Goal: Task Accomplishment & Management: Manage account settings

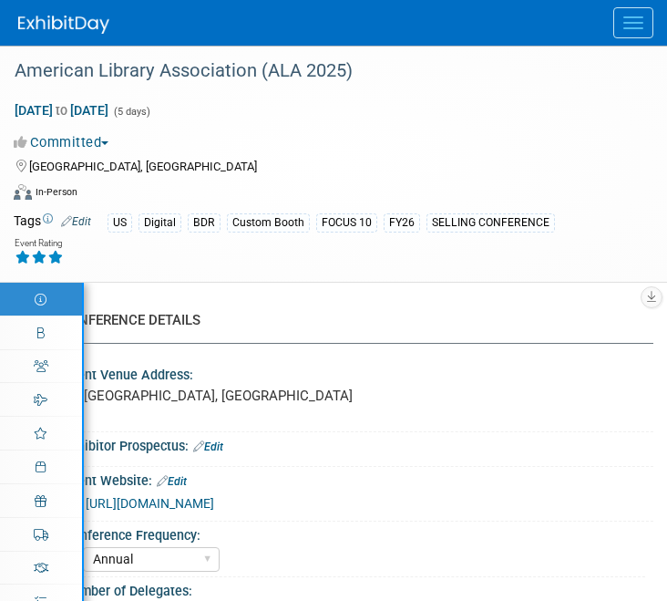
select select "Annual"
select select "Level 1"
select select "In-Person Booth"
select select "Libraries"
select select "Bloomsbury Digital Resources"
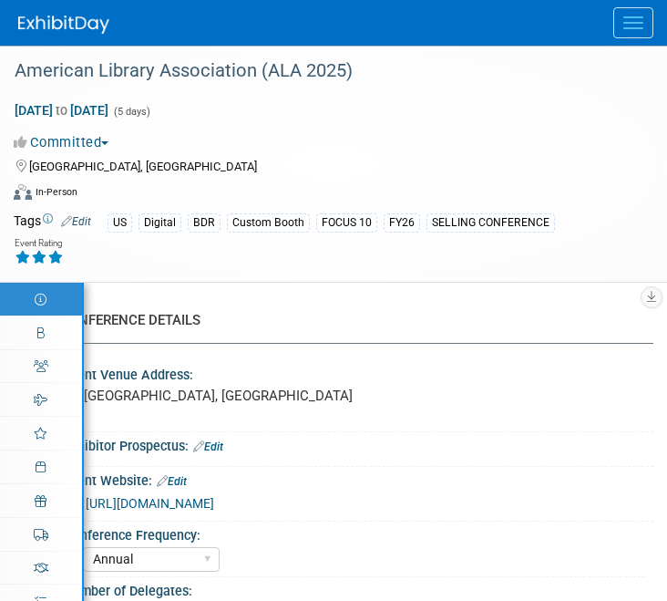
select select "[PERSON_NAME]"
select select "BDR Product Awareness and Trial Generation​"
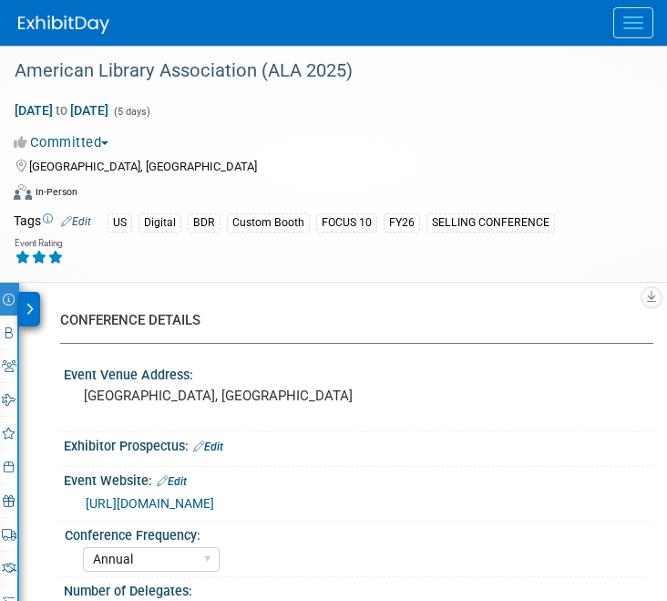
click at [631, 35] on button "Menu" at bounding box center [633, 22] width 40 height 31
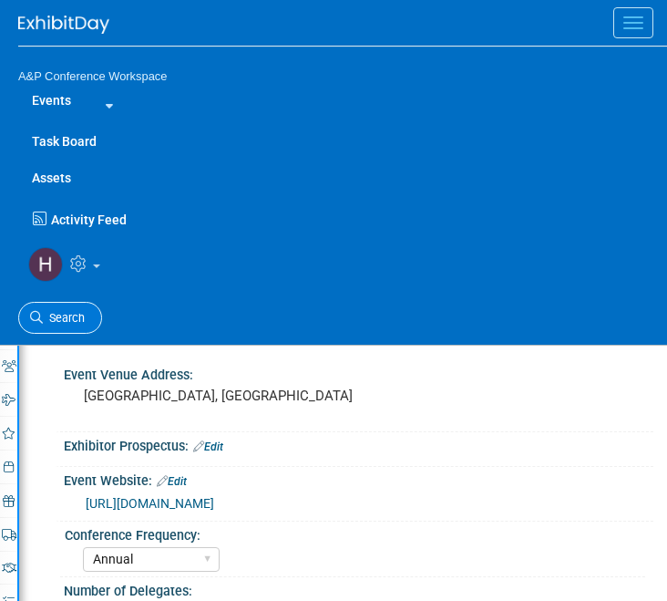
click at [90, 306] on link "Search" at bounding box center [60, 318] width 84 height 32
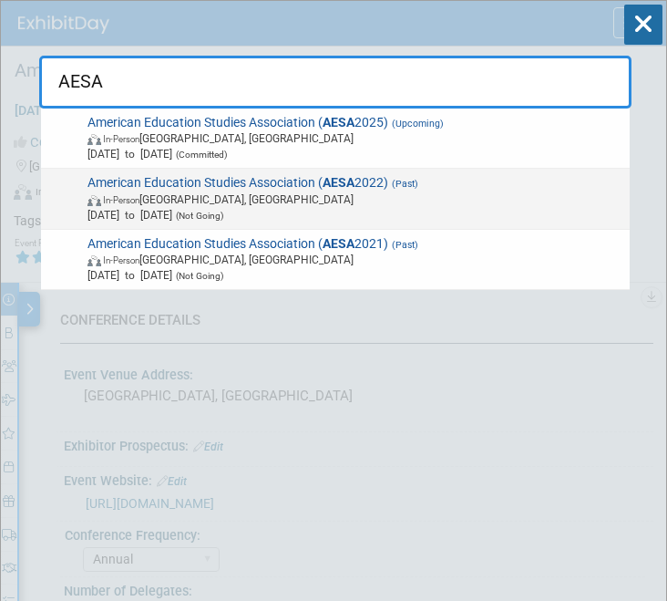
click at [216, 199] on span "In-Person Pittsburgh, PA" at bounding box center [355, 198] width 536 height 15
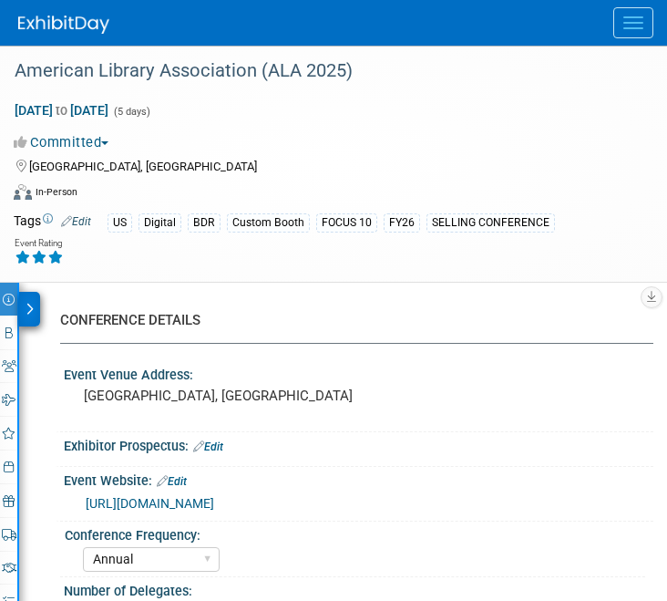
click at [630, 36] on button "Menu" at bounding box center [633, 22] width 40 height 31
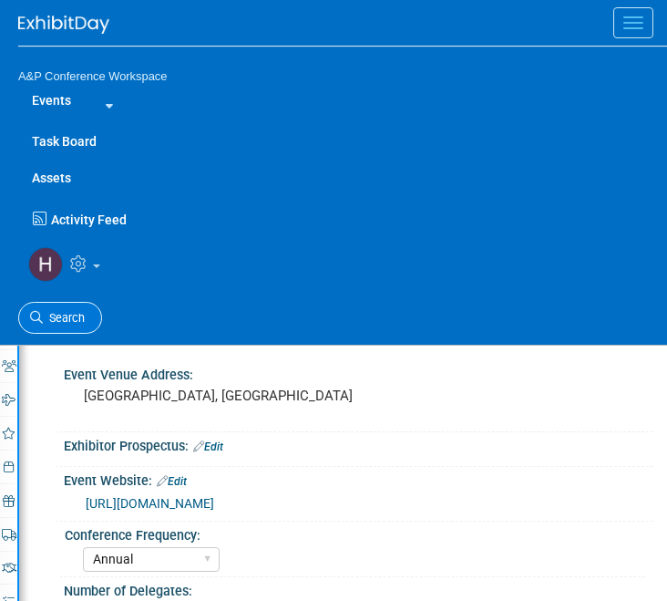
click at [70, 320] on span "Search" at bounding box center [64, 318] width 42 height 14
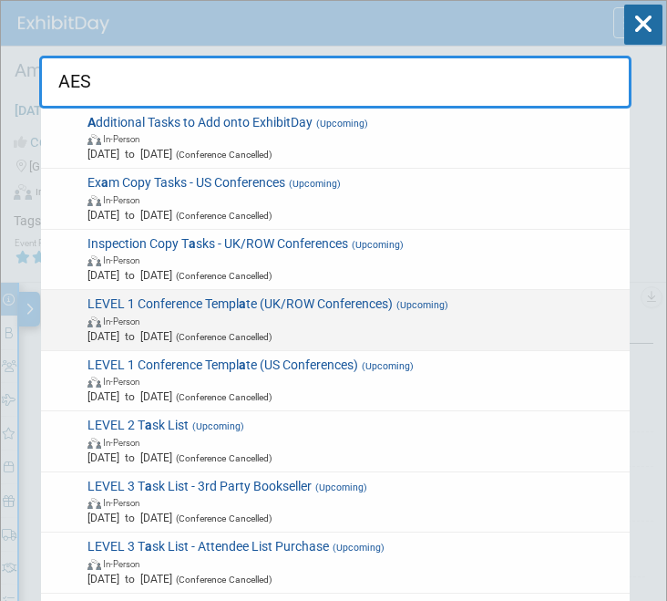
type input "AESA"
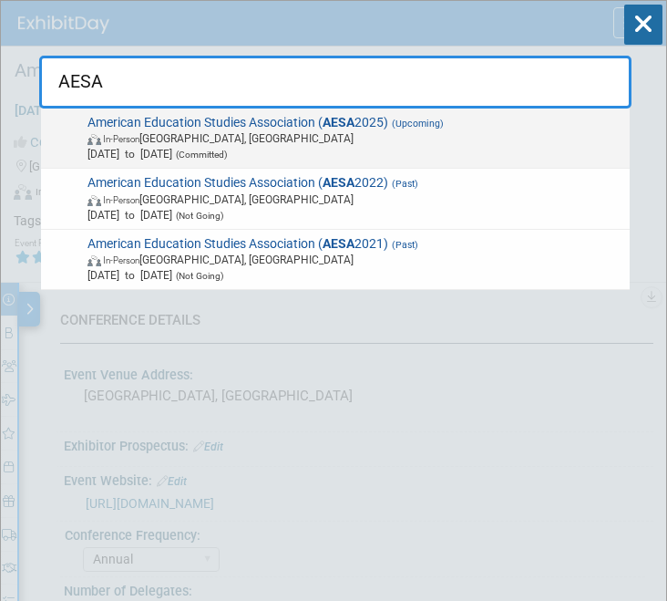
click at [187, 145] on span "In-Person Albuquerque, NM" at bounding box center [355, 137] width 536 height 15
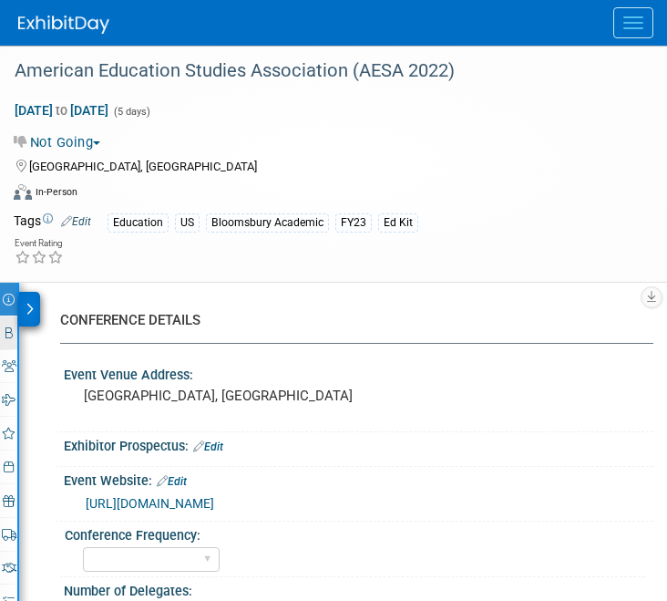
click at [3, 330] on link "Booth" at bounding box center [8, 332] width 17 height 33
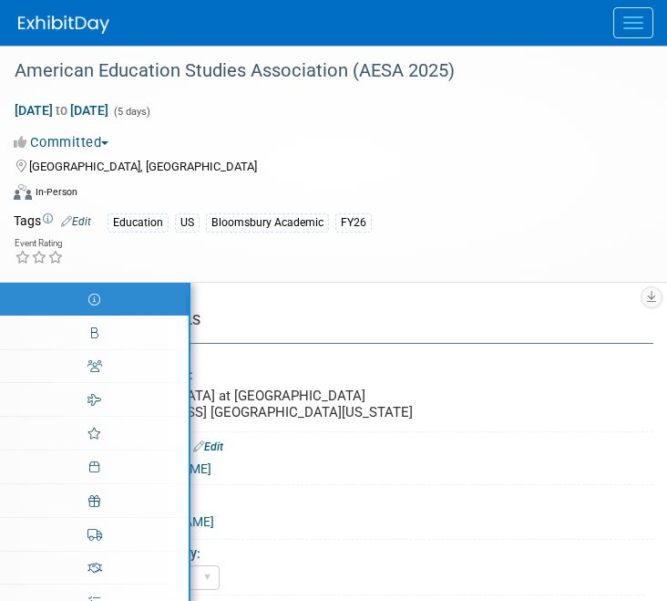
select select "Annual"
select select "Level 3"
select select "Sponsorship"
select select "Education"
select select "Bloomsbury Academic"
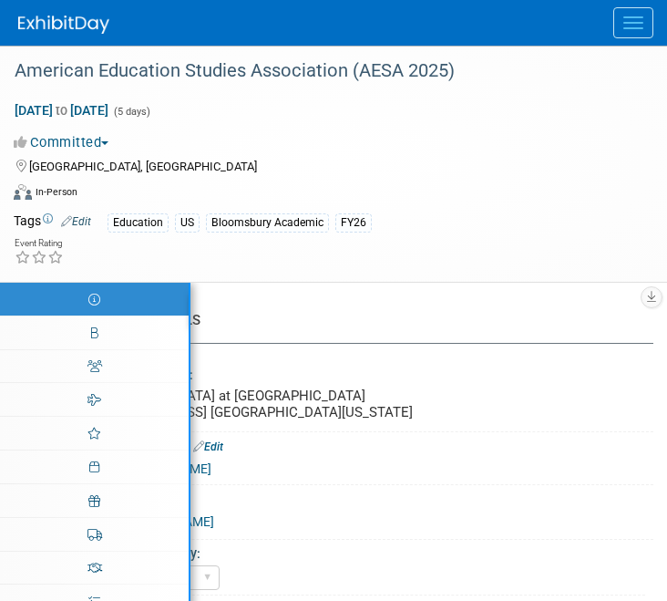
select select "[PERSON_NAME]"
select select "Brand/Subject Presence​"
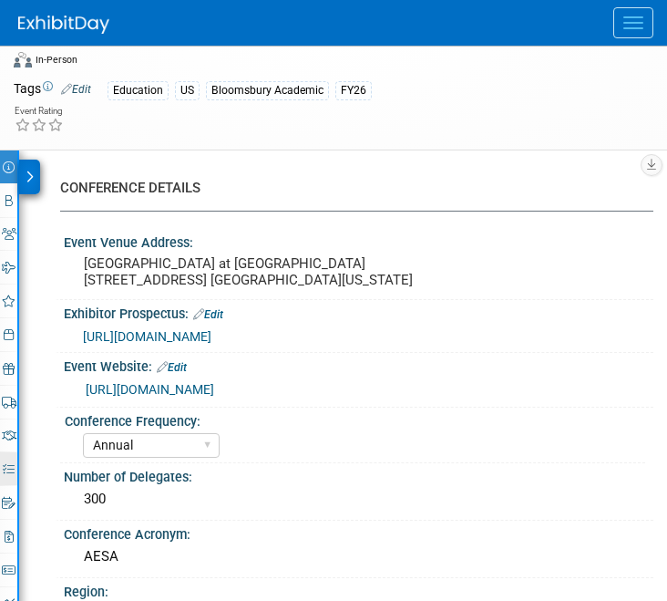
scroll to position [134, 0]
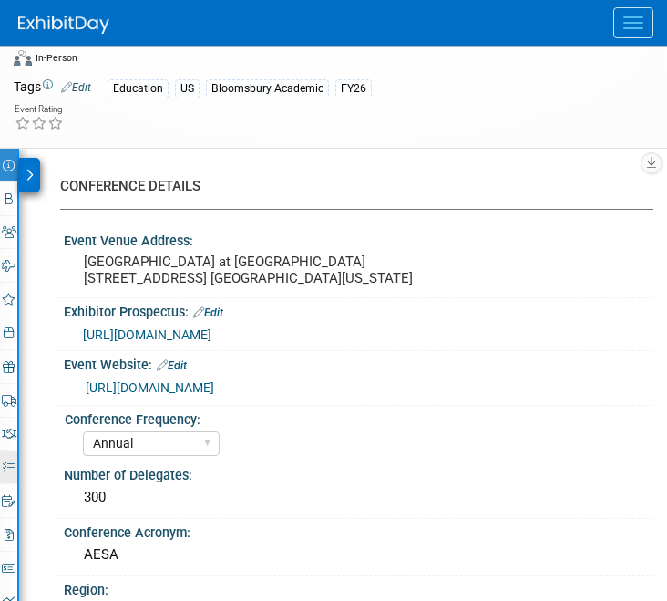
click at [6, 465] on icon at bounding box center [9, 467] width 12 height 12
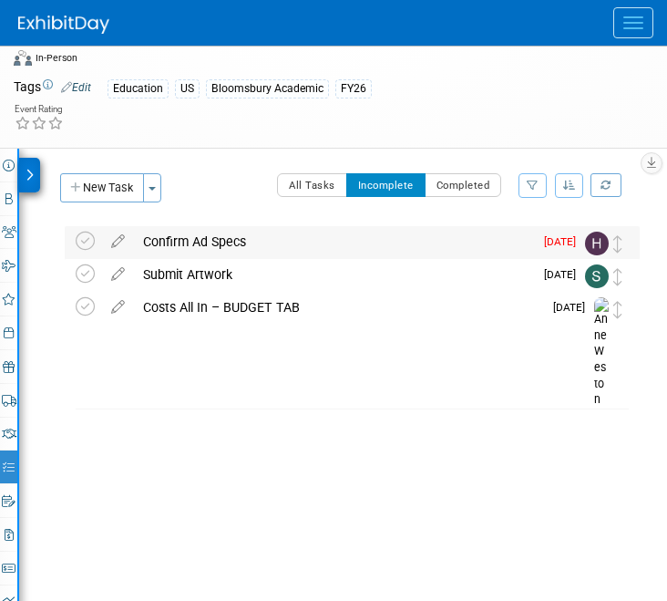
click at [185, 245] on div "Confirm Ad Specs" at bounding box center [333, 241] width 399 height 31
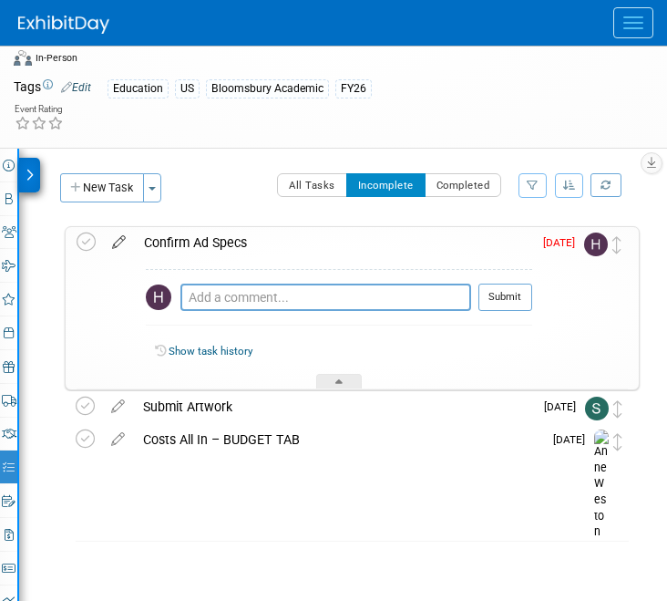
click at [119, 237] on icon at bounding box center [119, 238] width 32 height 23
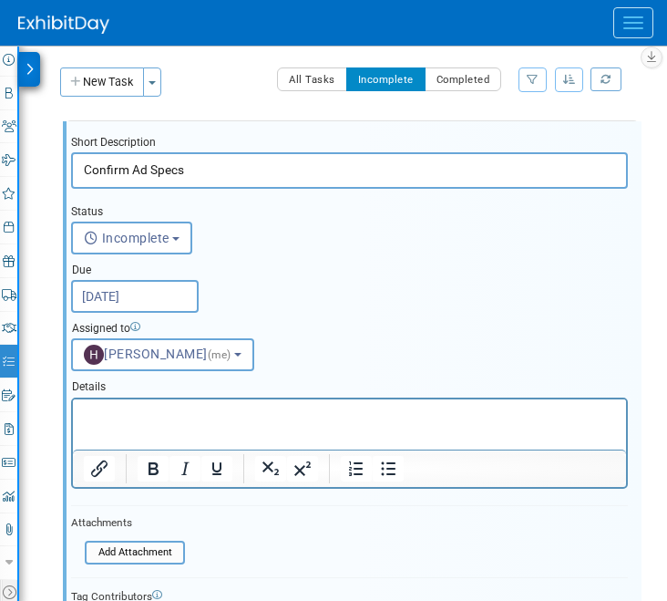
scroll to position [0, 0]
click at [147, 303] on body "A&P Conference Workspace Events Add Event Bulk Upload Events Shareable Event Bo…" at bounding box center [333, 60] width 667 height 601
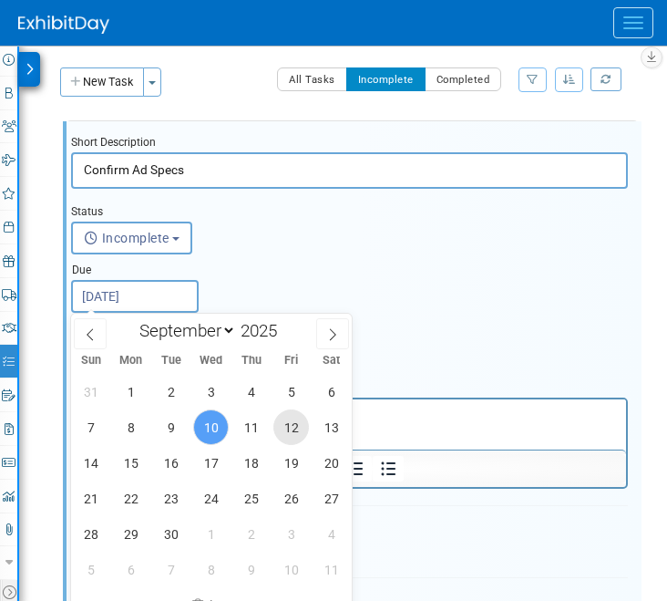
click at [280, 423] on span "12" at bounding box center [291, 427] width 36 height 36
type input "[DATE]"
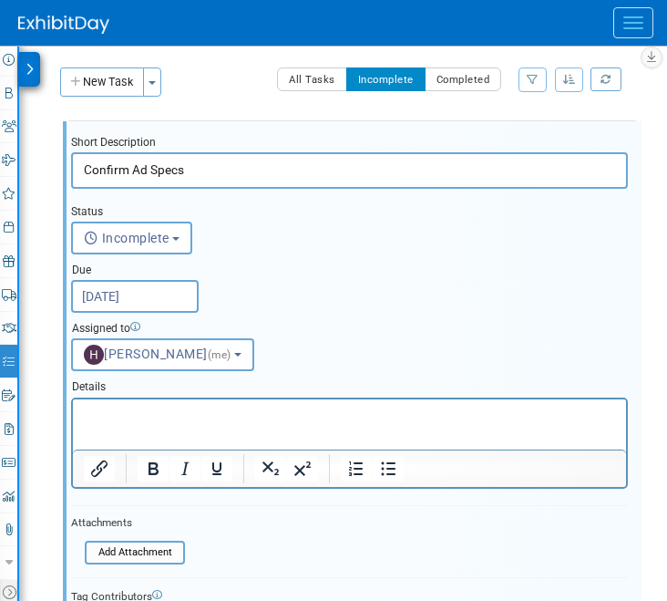
scroll to position [401, 0]
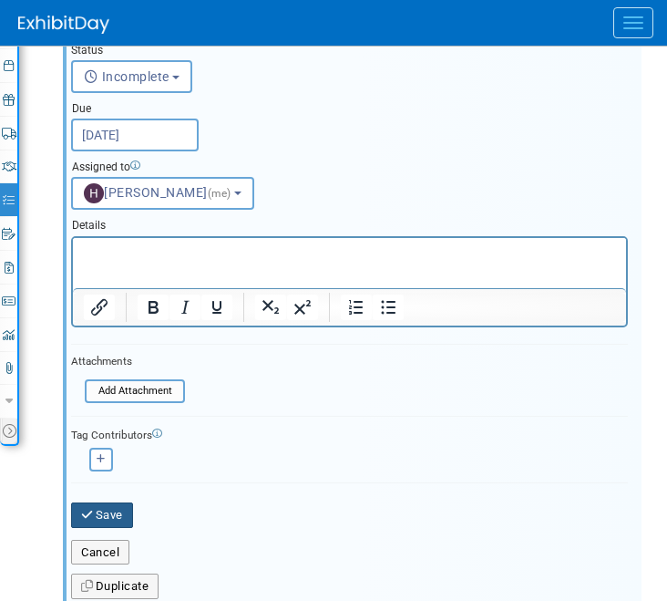
click at [124, 503] on button "Save" at bounding box center [102, 515] width 62 height 26
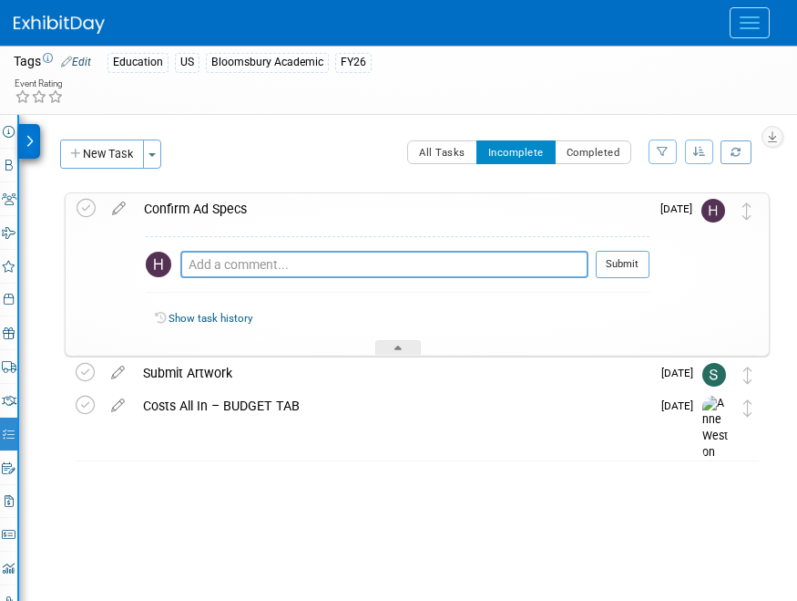
scroll to position [43, 0]
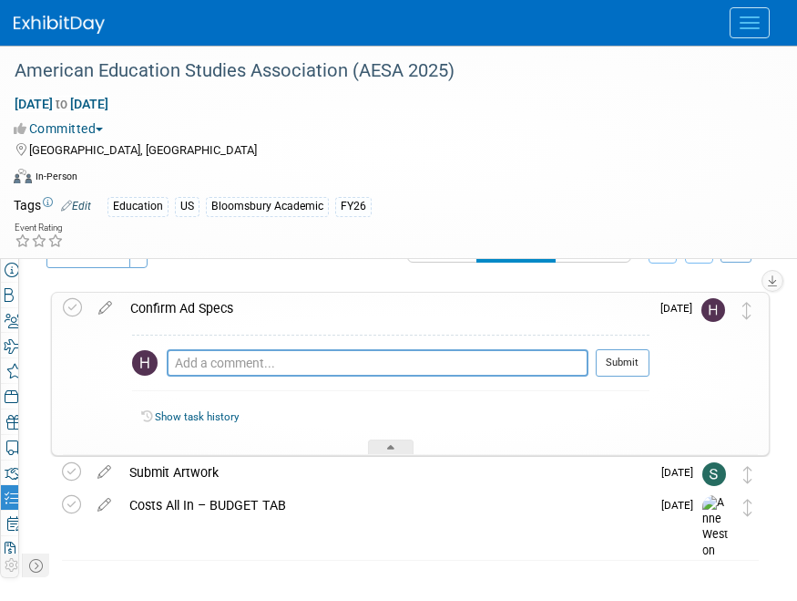
click at [15, 174] on img at bounding box center [23, 176] width 18 height 15
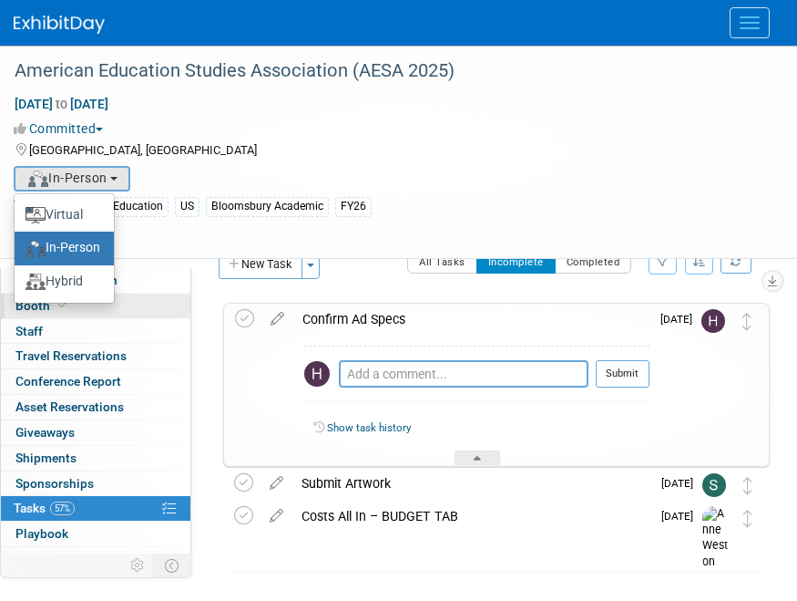
click at [139, 305] on link "Booth" at bounding box center [96, 305] width 190 height 25
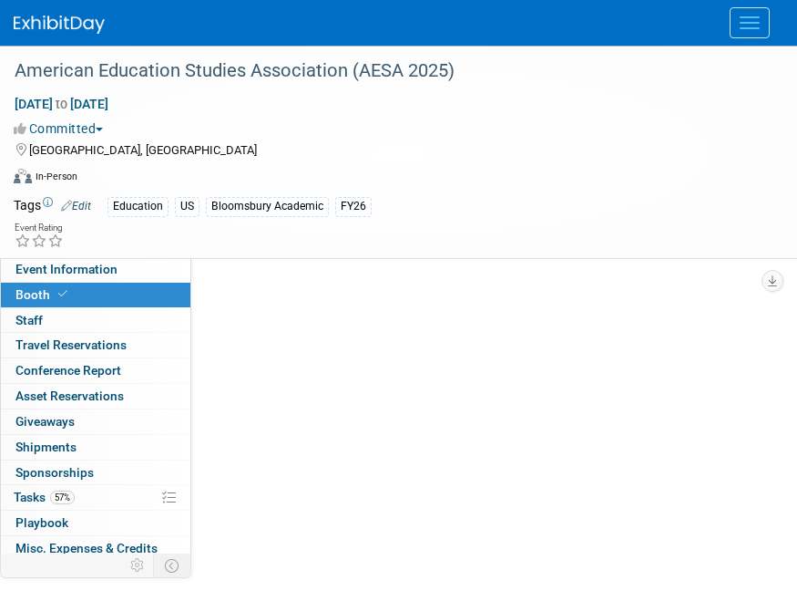
scroll to position [0, 0]
select select "CUAP"
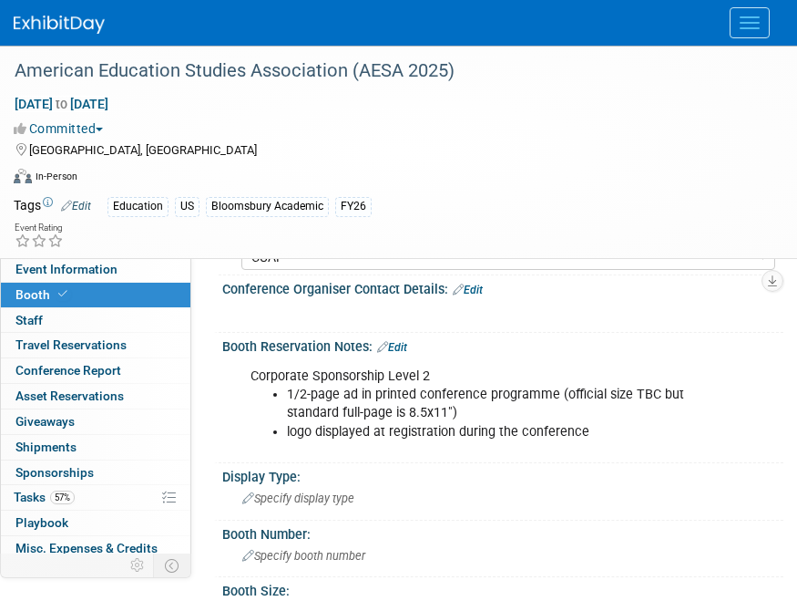
scroll to position [237, 0]
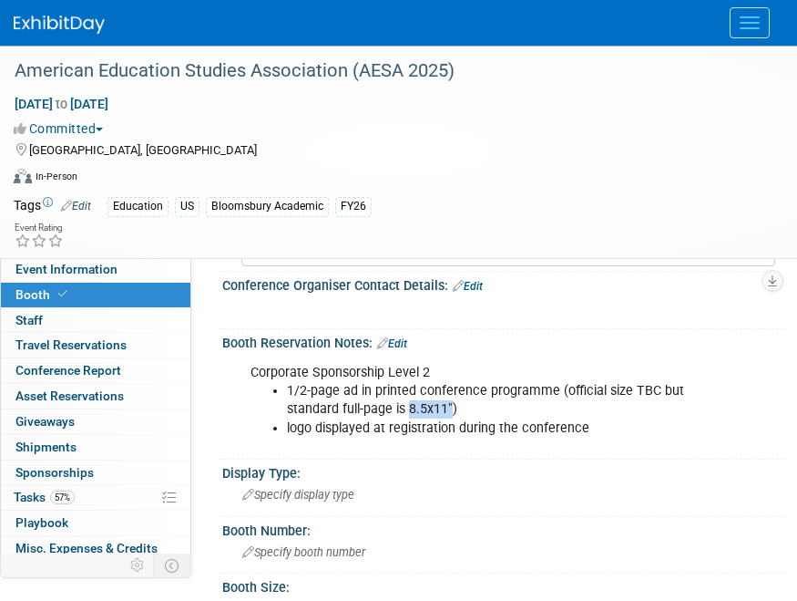
drag, startPoint x: 399, startPoint y: 410, endPoint x: 354, endPoint y: 410, distance: 45.6
click at [354, 410] on li "1/2-page ad in printed conference programme (official size TBC but standard ful…" at bounding box center [513, 400] width 452 height 36
copy li "8.5x11""
